Goal: Information Seeking & Learning: Learn about a topic

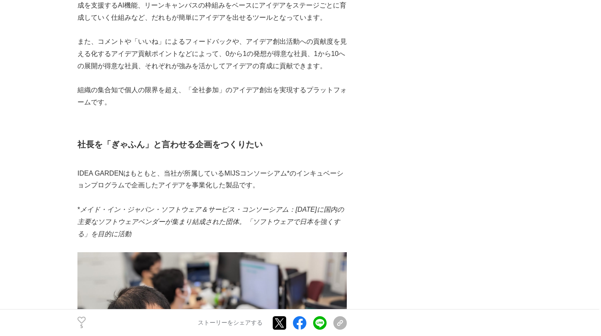
scroll to position [970, 0]
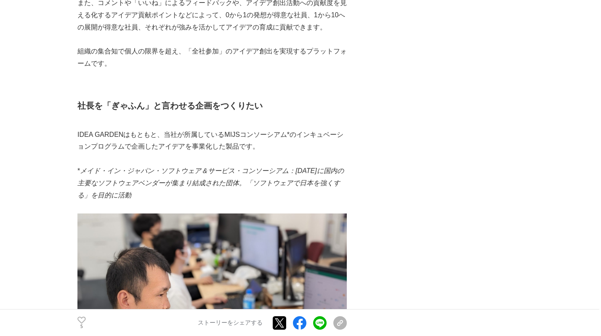
click at [152, 176] on p "* メイド・イン・ジャパン・ソフトウェア＆サービス・コンソーシアム：[DATE]に国内の主要なソフトウェアベンダーが集まり結成された団体。「ソフトウェアで日本…" at bounding box center [211, 183] width 269 height 36
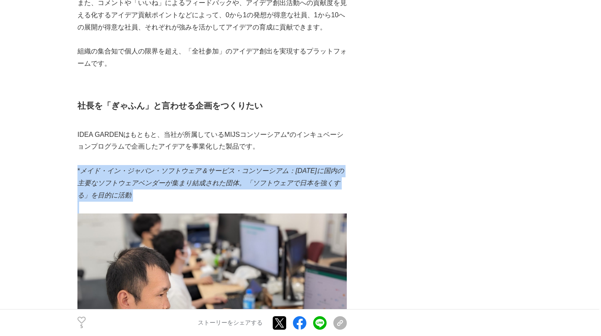
click at [152, 176] on p "* メイド・イン・ジャパン・ソフトウェア＆サービス・コンソーシアム：[DATE]に国内の主要なソフトウェアベンダーが集まり結成された団体。「ソフトウェアで日本…" at bounding box center [211, 183] width 269 height 36
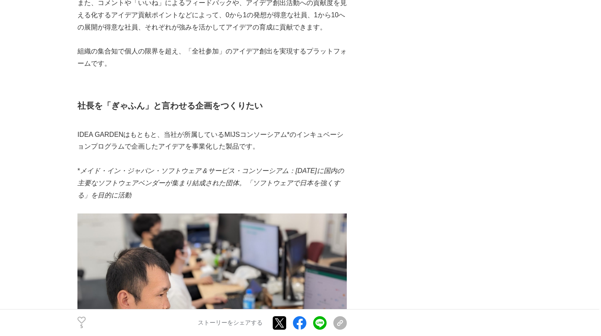
click at [152, 159] on p at bounding box center [211, 159] width 269 height 12
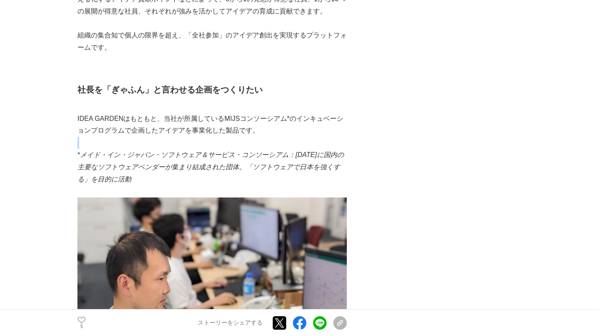
scroll to position [908, 0]
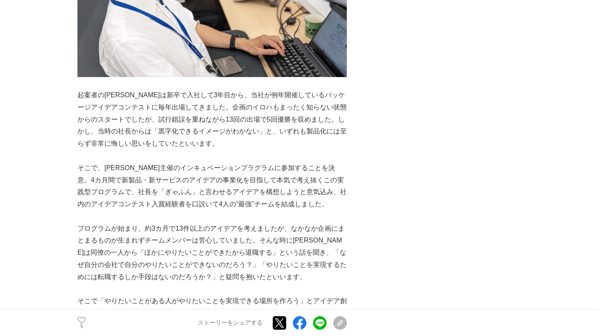
scroll to position [1374, 0]
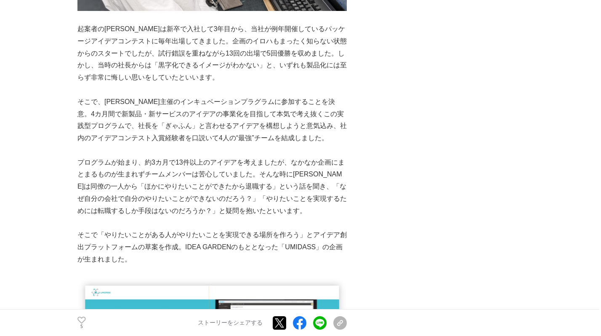
click at [149, 154] on p at bounding box center [211, 150] width 269 height 12
click at [148, 149] on p at bounding box center [211, 150] width 269 height 12
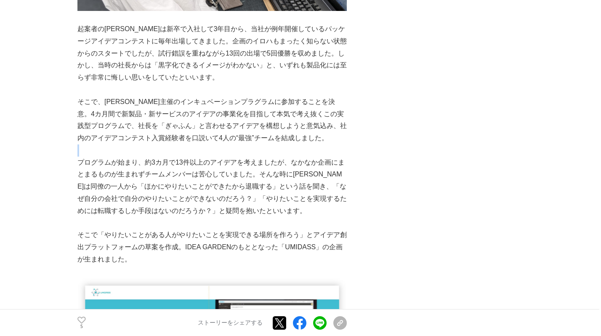
click at [148, 149] on p at bounding box center [211, 150] width 269 height 12
click at [145, 145] on p at bounding box center [211, 150] width 269 height 12
click at [142, 141] on p "そこで、[PERSON_NAME]主催のインキュベーションプラグラムに参加することを決意。4カ月間で新製品・新サービスのアイデアの事業化を目指して本気で考え抜…" at bounding box center [211, 120] width 269 height 48
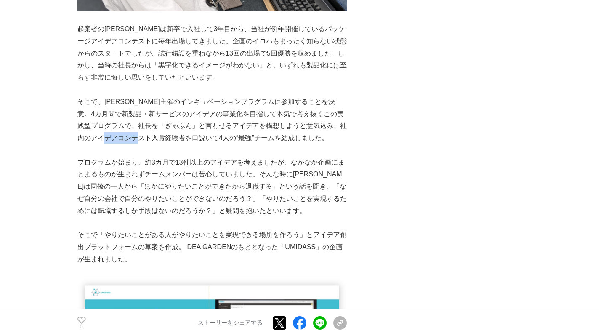
click at [142, 141] on p "そこで、[PERSON_NAME]主催のインキュベーションプラグラムに参加することを決意。4カ月間で新製品・新サービスのアイデアの事業化を目指して本気で考え抜…" at bounding box center [211, 120] width 269 height 48
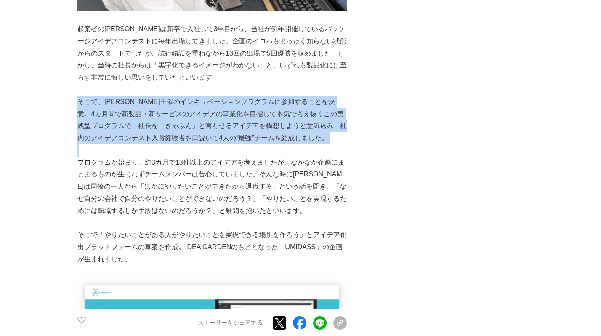
click at [142, 141] on p "そこで、[PERSON_NAME]主催のインキュベーションプラグラムに参加することを決意。4カ月間で新製品・新サービスのアイデアの事業化を目指して本気で考え抜…" at bounding box center [211, 120] width 269 height 48
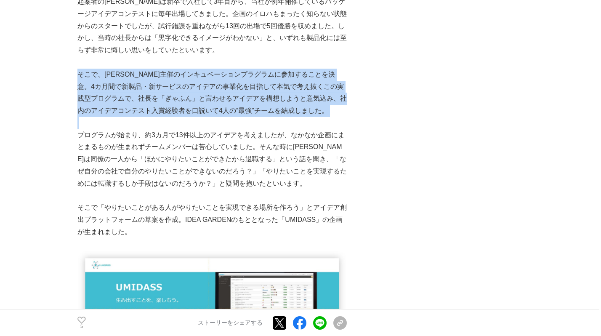
scroll to position [1402, 0]
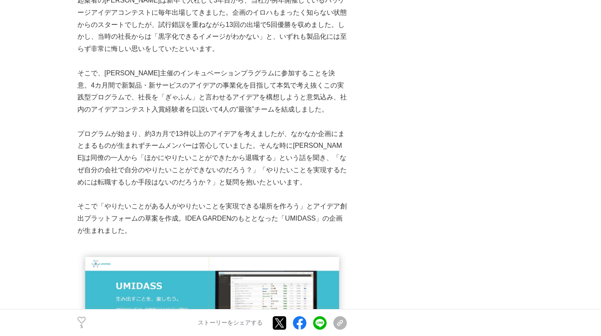
click at [142, 141] on p "プログラムが始まり、約3カ月で13件以上のアイデアを考えましたが、なかなか企画にまとまるものが生まれずチームメンバーは苦心していました。そんな時に[PERSO…" at bounding box center [211, 158] width 269 height 61
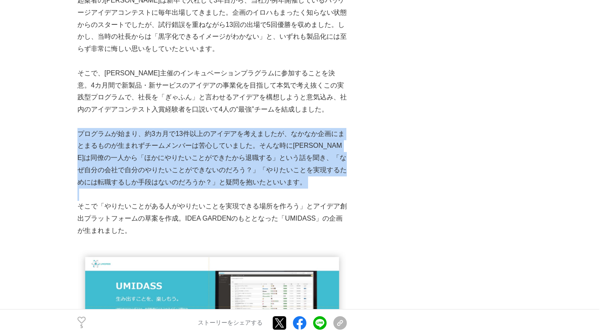
click at [142, 141] on p "プログラムが始まり、約3カ月で13件以上のアイデアを考えましたが、なかなか企画にまとまるものが生まれずチームメンバーは苦心していました。そんな時に[PERSO…" at bounding box center [211, 158] width 269 height 61
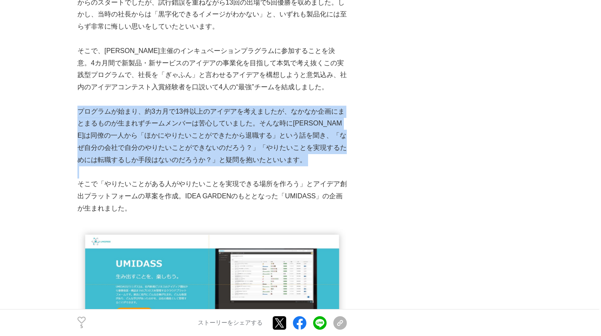
scroll to position [1425, 0]
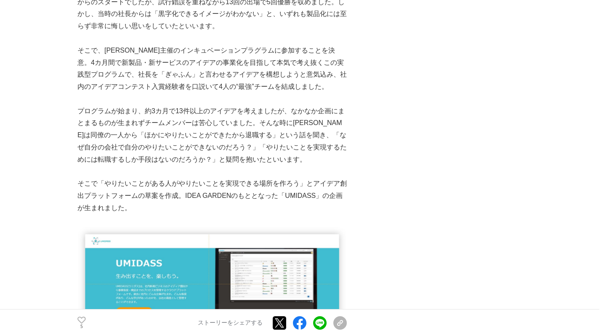
click at [156, 190] on p "そこで「やりたいことがある人がやりたいことを実現できる場所を作ろう」とアイデア創出プラットフォームの草案を作成。IDEA GARDENのもととなった「UMID…" at bounding box center [211, 196] width 269 height 36
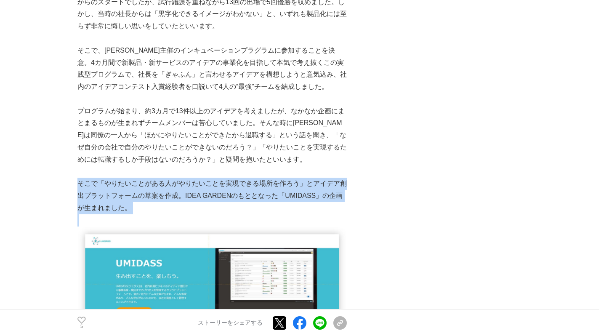
click at [156, 190] on p "そこで「やりたいことがある人がやりたいことを実現できる場所を作ろう」とアイデア創出プラットフォームの草案を作成。IDEA GARDENのもととなった「UMID…" at bounding box center [211, 196] width 269 height 36
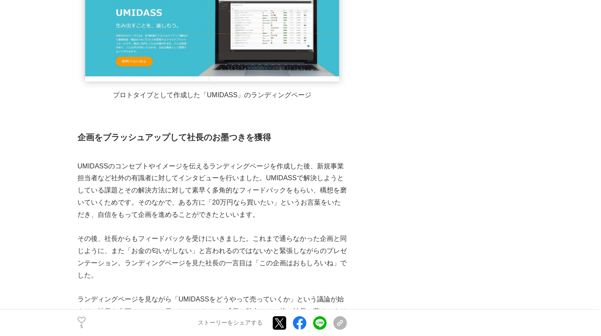
scroll to position [1693, 0]
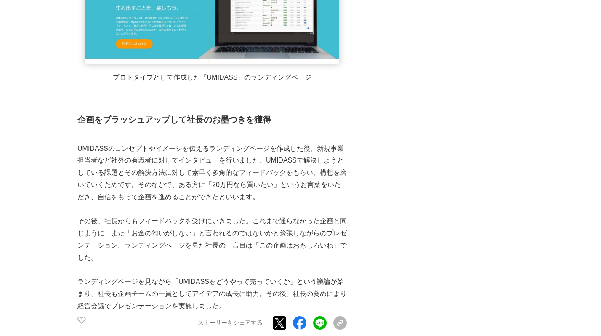
click at [156, 190] on p "UMIDASSのコンセプトやイメージを伝えるランディングページを作成した後、新規事業担当者など社外の有識者に対してインタビューを行いました。UMIDASSで解…" at bounding box center [211, 173] width 269 height 61
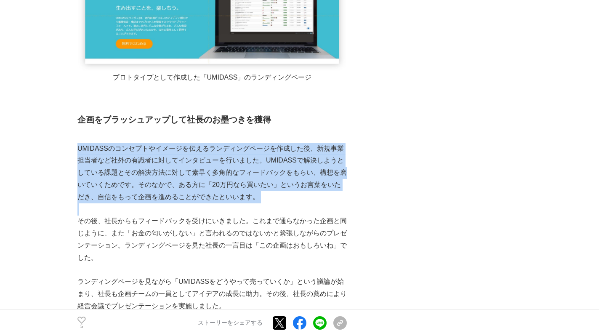
click at [156, 190] on p "UMIDASSのコンセプトやイメージを伝えるランディングページを作成した後、新規事業担当者など社外の有識者に対してインタビューを行いました。UMIDASSで解…" at bounding box center [211, 173] width 269 height 61
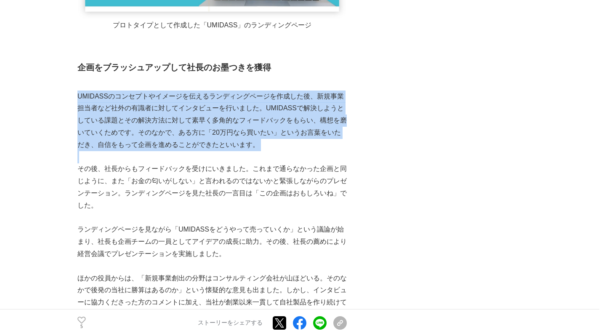
scroll to position [1793, 0]
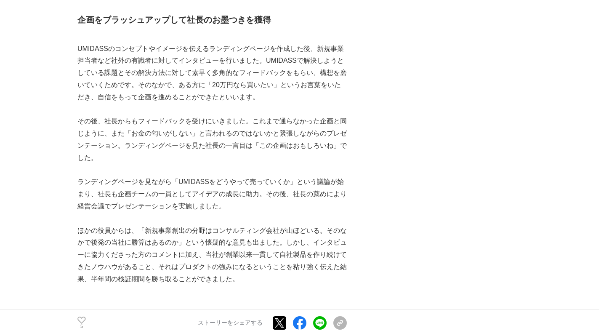
click at [156, 190] on p "ランディングページを見ながら「UMIDASSをどうやって売っていくか」という議論が始まり、社長も企画チームの一員としてアイデアの成長に助力。その後、社長の薦め…" at bounding box center [211, 194] width 269 height 36
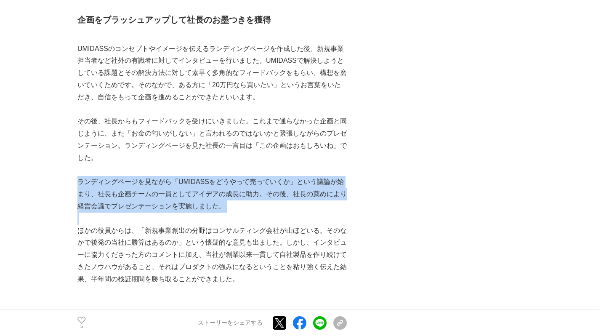
click at [156, 190] on p "ランディングページを見ながら「UMIDASSをどうやって売っていくか」という議論が始まり、社長も企画チームの一員としてアイデアの成長に助力。その後、社長の薦め…" at bounding box center [211, 194] width 269 height 36
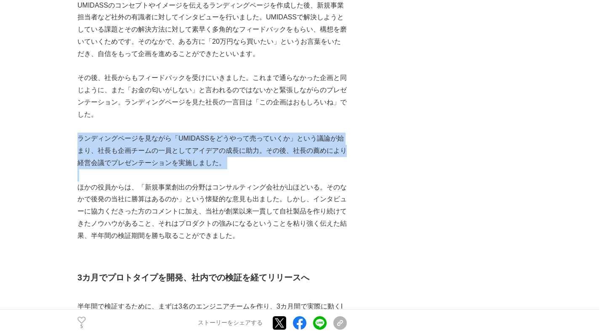
scroll to position [1876, 0]
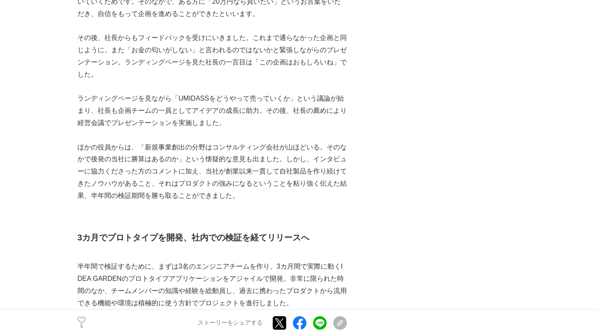
click at [156, 192] on p "ほかの役員からは、「新規事業創出の分野はコンサルティング会社が山ほどいる。そのなかで後発の当社に勝算はあるのか」という懐疑的な意見も出ました。しかし、インタビ…" at bounding box center [211, 171] width 269 height 61
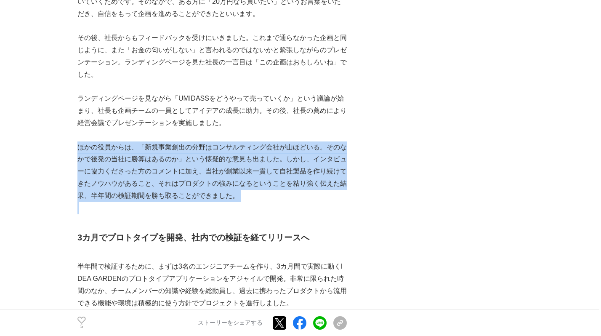
click at [156, 192] on p "ほかの役員からは、「新規事業創出の分野はコンサルティング会社が山ほどいる。そのなかで後発の当社に勝算はあるのか」という懐疑的な意見も出ました。しかし、インタビ…" at bounding box center [211, 171] width 269 height 61
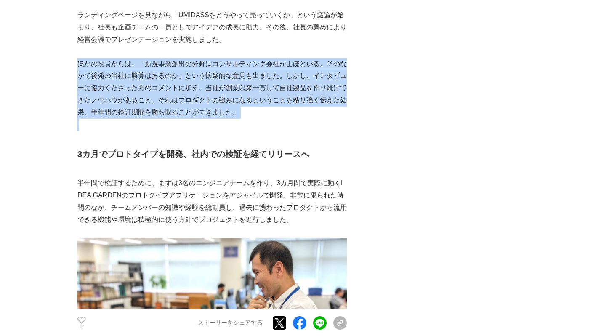
scroll to position [1969, 0]
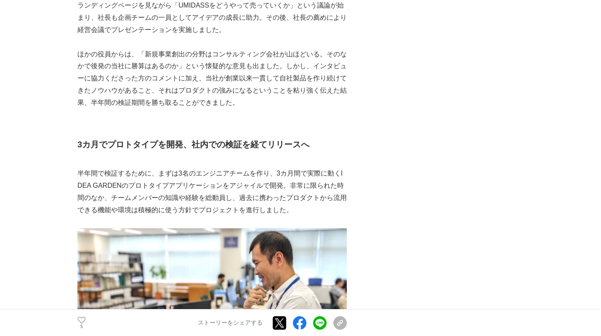
click at [156, 192] on p "半年間で検証するために、まずは3名のエンジニアチームを作り、3カ月間で実際に動くIDEA GARDENのプロトタイプアプリケーションをアジャイルで開発。非常に…" at bounding box center [211, 191] width 269 height 48
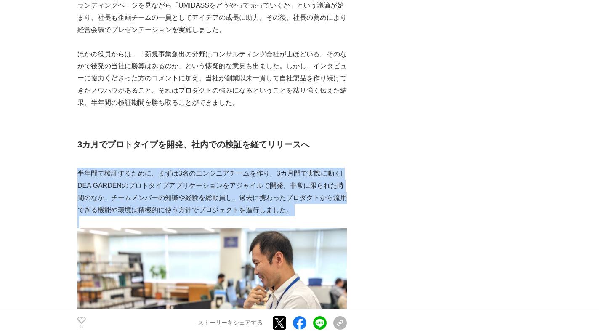
click at [156, 192] on p "半年間で検証するために、まずは3名のエンジニアチームを作り、3カ月間で実際に動くIDEA GARDENのプロトタイプアプリケーションをアジャイルで開発。非常に…" at bounding box center [211, 191] width 269 height 48
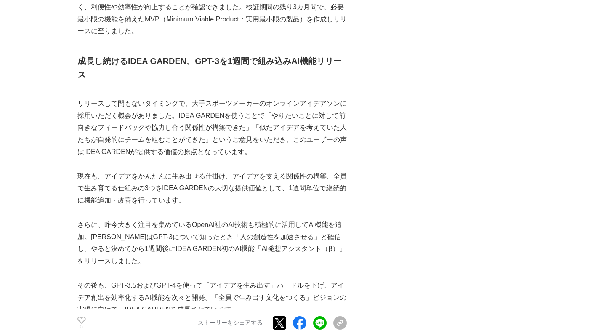
scroll to position [2479, 0]
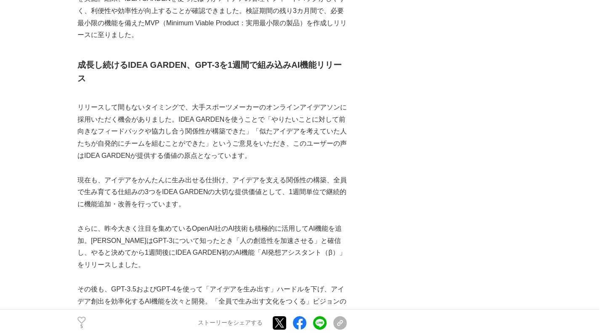
click at [157, 165] on p at bounding box center [211, 168] width 269 height 12
click at [156, 160] on p "リリースして間もないタイミングで、大手スポーツメーカーのオンラインアイデアソンに採用いただく機会がありました。IDEA GARDENを使うことで「やりたいこと…" at bounding box center [211, 131] width 269 height 61
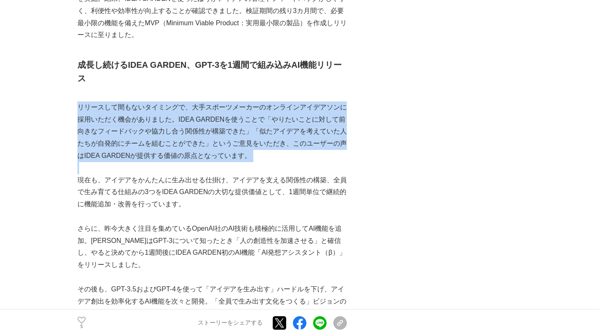
click at [156, 160] on p "リリースして間もないタイミングで、大手スポーツメーカーのオンラインアイデアソンに採用いただく機会がありました。IDEA GARDENを使うことで「やりたいこと…" at bounding box center [211, 131] width 269 height 61
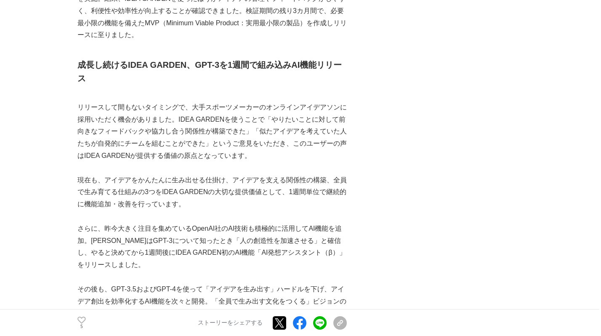
click at [156, 186] on p "現在も、アイデアをかんたんに生み出せる仕掛け、アイデアを支える関係性の構築、全員で生み育てる仕組みの3つをIDEA GARDENの大切な提供価値として、1週間…" at bounding box center [211, 192] width 269 height 36
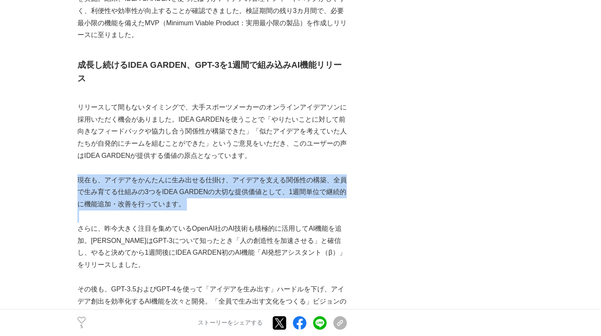
click at [156, 186] on p "現在も、アイデアをかんたんに生み出せる仕掛け、アイデアを支える関係性の構築、全員で生み育てる仕組みの3つをIDEA GARDENの大切な提供価値として、1週間…" at bounding box center [211, 192] width 269 height 36
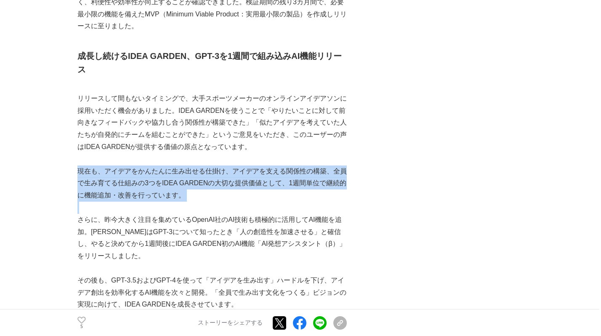
scroll to position [2487, 0]
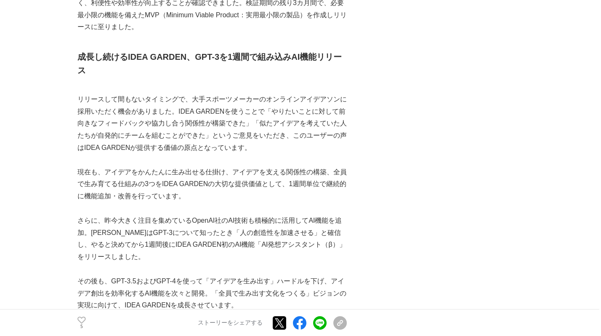
click at [167, 235] on p "さらに、昨今大きく注目を集めているOpenAI社のAI技術も積極的に活用してAI機能を追加。[PERSON_NAME]はGPT-3について知ったとき「人の創造…" at bounding box center [211, 239] width 269 height 48
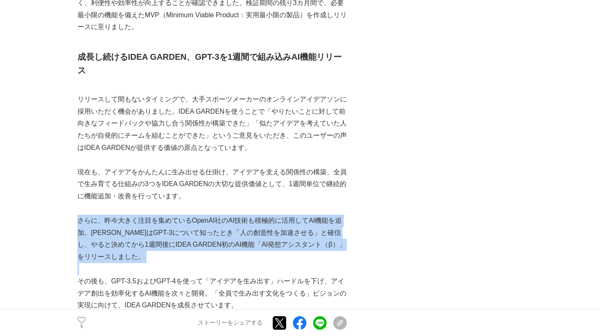
click at [167, 235] on p "さらに、昨今大きく注目を集めているOpenAI社のAI技術も積極的に活用してAI機能を追加。[PERSON_NAME]はGPT-3について知ったとき「人の創造…" at bounding box center [211, 239] width 269 height 48
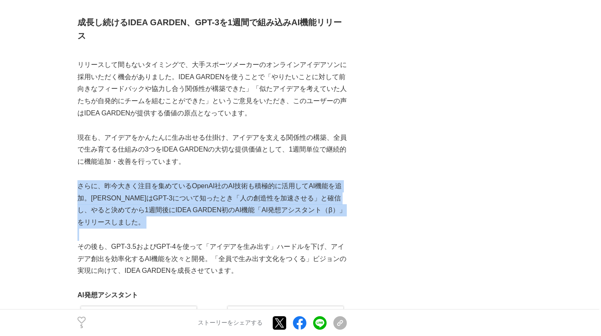
scroll to position [2547, 0]
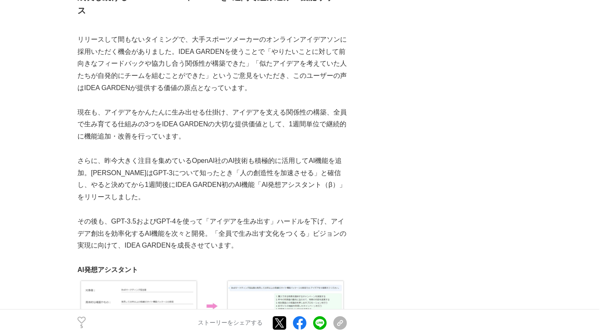
click at [167, 235] on p "その後も、GPT-3.5およびGPT-4を使って「アイデアを生み出す」ハードルを下げ、アイデア創出を効率化するAI機能を次々と開発。「全員で生み出す文化をつく…" at bounding box center [211, 233] width 269 height 36
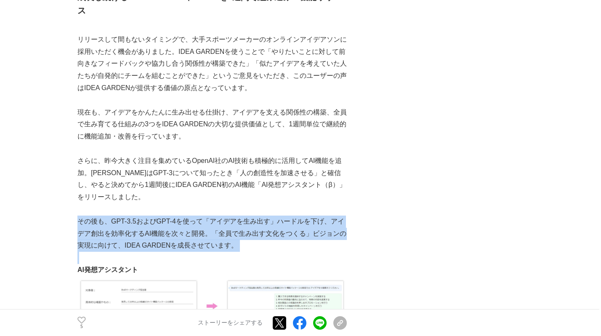
click at [167, 235] on p "その後も、GPT-3.5およびGPT-4を使って「アイデアを生み出す」ハードルを下げ、アイデア創出を効率化するAI機能を次々と開発。「全員で生み出す文化をつく…" at bounding box center [211, 233] width 269 height 36
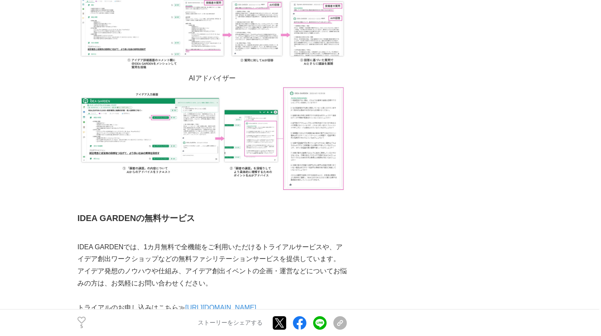
scroll to position [2945, 0]
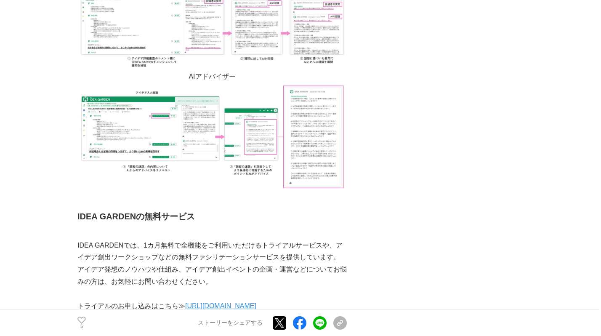
click at [167, 246] on p "IDEA GARDENでは、1カ月無料で全機能をご利用いただけるトライアルサービスや、アイデア創出ワークショップなどの無料ファシリテーションサービスを提供して…" at bounding box center [211, 251] width 269 height 24
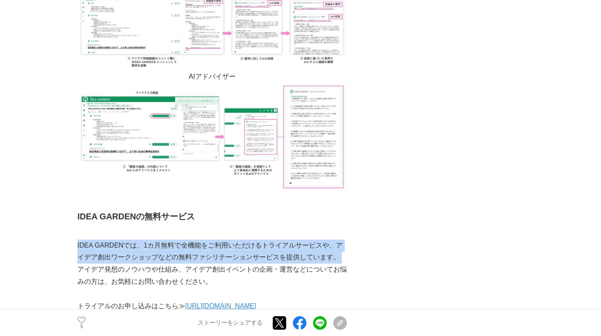
click at [167, 246] on p "IDEA GARDENでは、1カ月無料で全機能をご利用いただけるトライアルサービスや、アイデア創出ワークショップなどの無料ファシリテーションサービスを提供して…" at bounding box center [211, 251] width 269 height 24
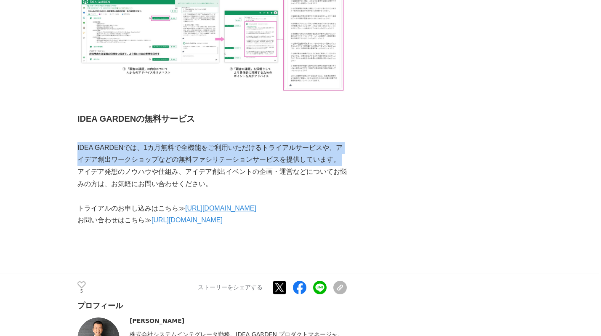
scroll to position [3027, 0]
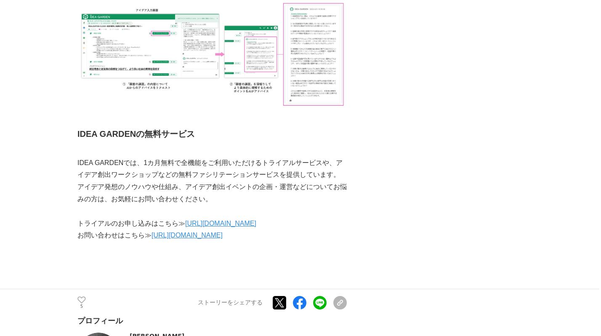
click at [163, 207] on p at bounding box center [211, 211] width 269 height 12
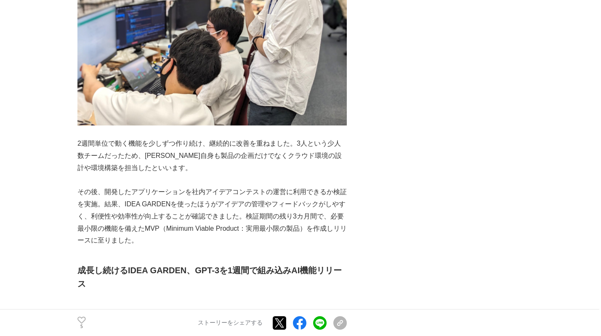
scroll to position [2240, 0]
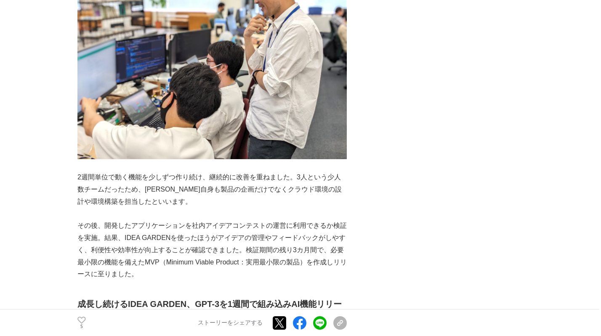
click at [163, 207] on p at bounding box center [211, 213] width 269 height 12
click at [163, 230] on p "その後、開発したアプリケーションを社内アイデアコンテストの運営に利用できるか検証を実施。結果、IDEA GARDENを使ったほうがアイデアの管理やフィードバッ…" at bounding box center [211, 250] width 269 height 61
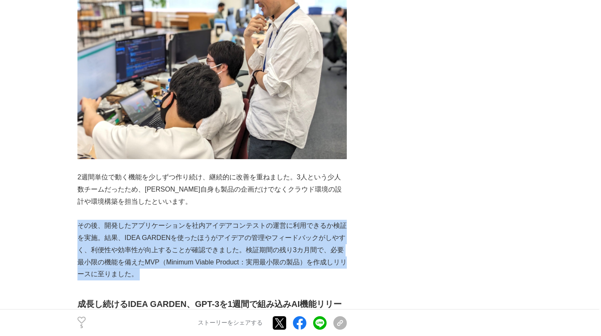
click at [163, 230] on p "その後、開発したアプリケーションを社内アイデアコンテストの運営に利用できるか検証を実施。結果、IDEA GARDENを使ったほうがアイデアの管理やフィードバッ…" at bounding box center [211, 250] width 269 height 61
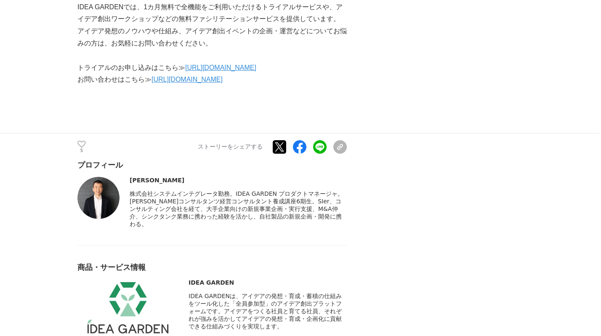
scroll to position [3178, 0]
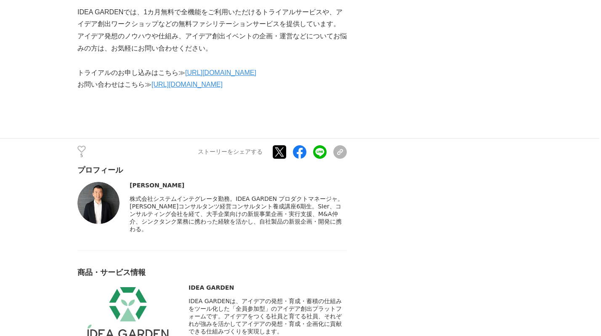
click at [168, 233] on div "[PERSON_NAME]コンサルタンツ経営コンサルタント養成講座6期生。SIer、コンサルティング会社を経て、大手企業向けの新規事業企画・実行支援、M&A仲…" at bounding box center [238, 218] width 217 height 30
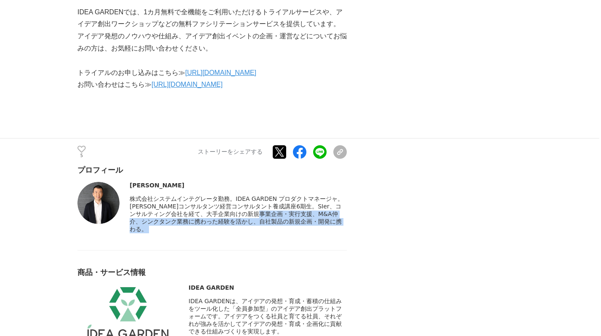
click at [168, 233] on div "[PERSON_NAME]コンサルタンツ経営コンサルタント養成講座6期生。SIer、コンサルティング会社を経て、大手企業向けの新規事業企画・実行支援、M&A仲…" at bounding box center [238, 218] width 217 height 30
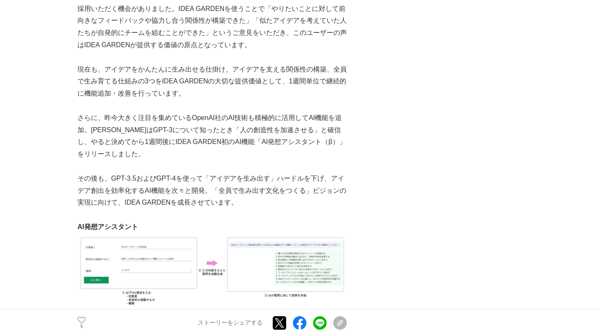
scroll to position [2584, 0]
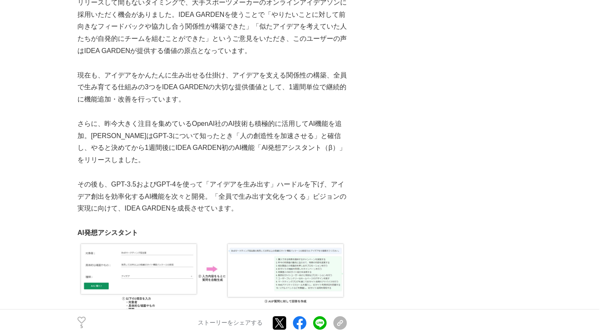
click at [154, 194] on p "その後も、GPT-3.5およびGPT-4を使って「アイデアを生み出す」ハードルを下げ、アイデア創出を効率化するAI機能を次々と開発。「全員で生み出す文化をつく…" at bounding box center [211, 196] width 269 height 36
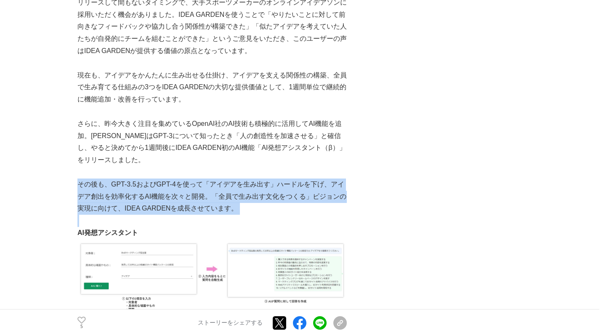
click at [154, 194] on p "その後も、GPT-3.5およびGPT-4を使って「アイデアを生み出す」ハードルを下げ、アイデア創出を効率化するAI機能を次々と開発。「全員で生み出す文化をつく…" at bounding box center [211, 196] width 269 height 36
